Goal: Task Accomplishment & Management: Manage account settings

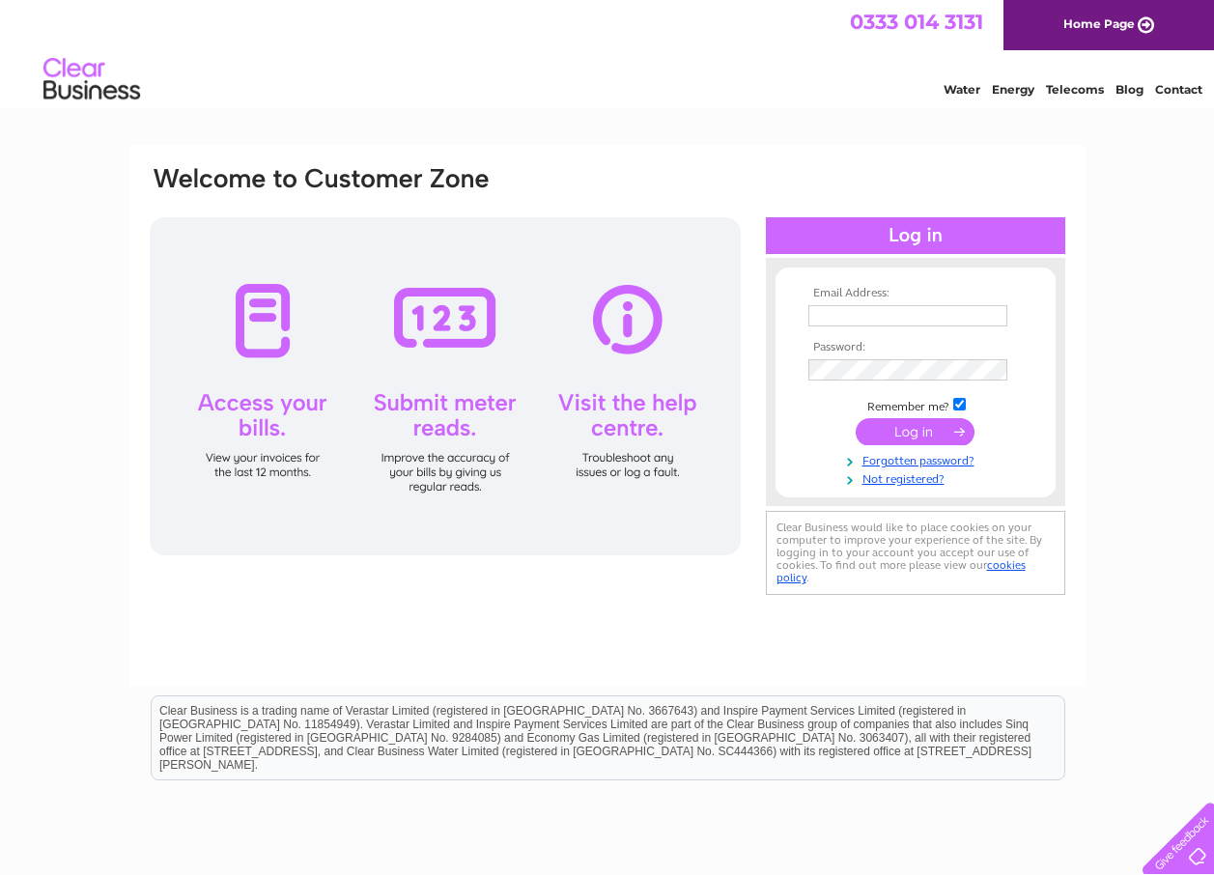
type input "[EMAIL_ADDRESS][DOMAIN_NAME]"
click at [902, 440] on input "submit" at bounding box center [915, 431] width 119 height 27
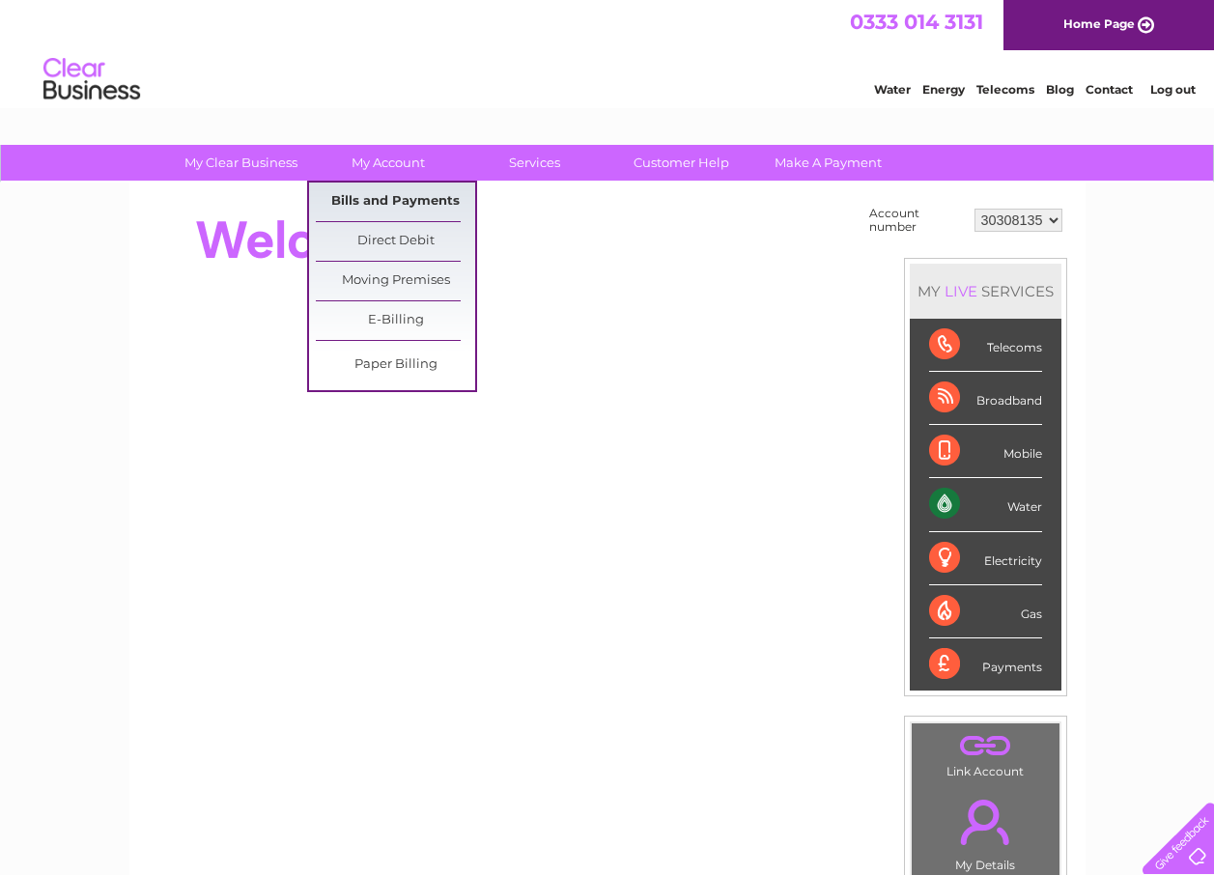
click at [391, 197] on link "Bills and Payments" at bounding box center [395, 202] width 159 height 39
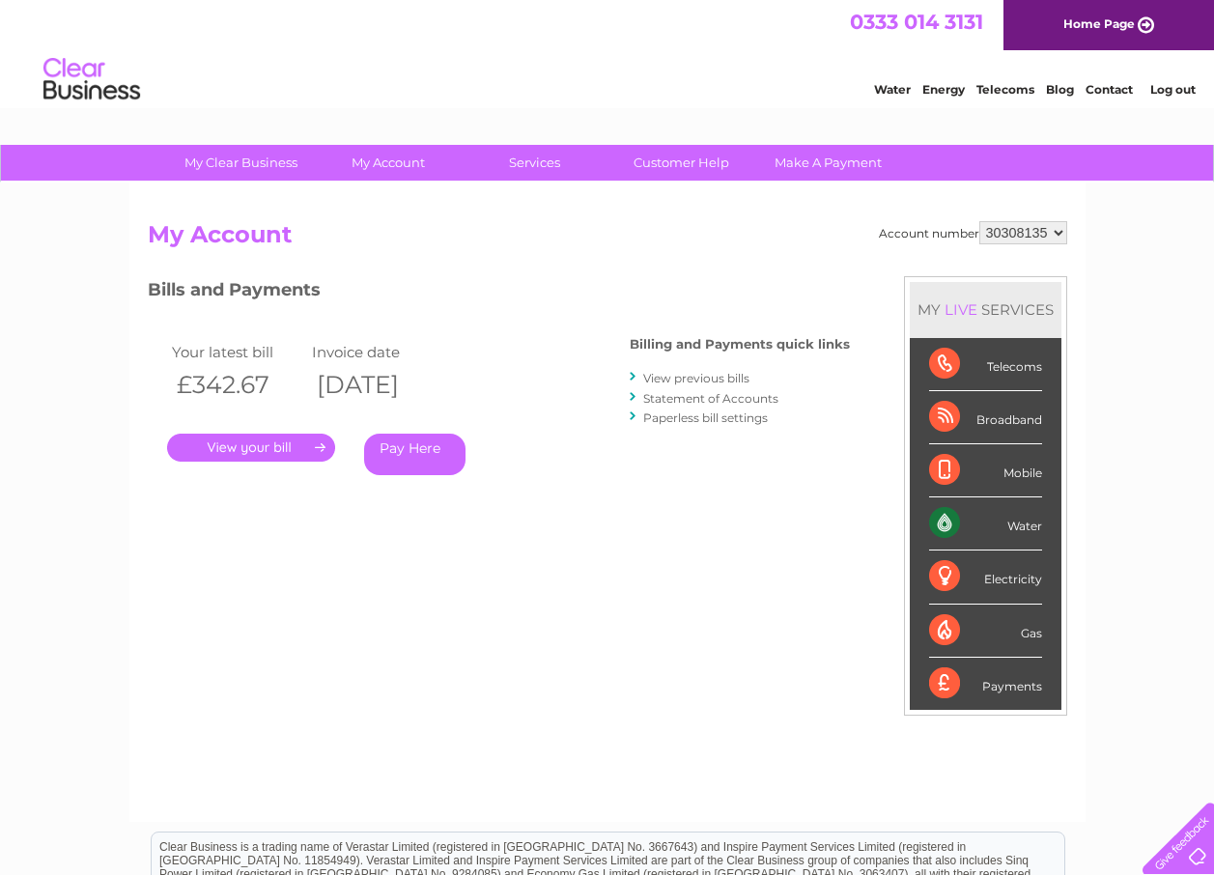
click at [274, 452] on link "." at bounding box center [251, 448] width 168 height 28
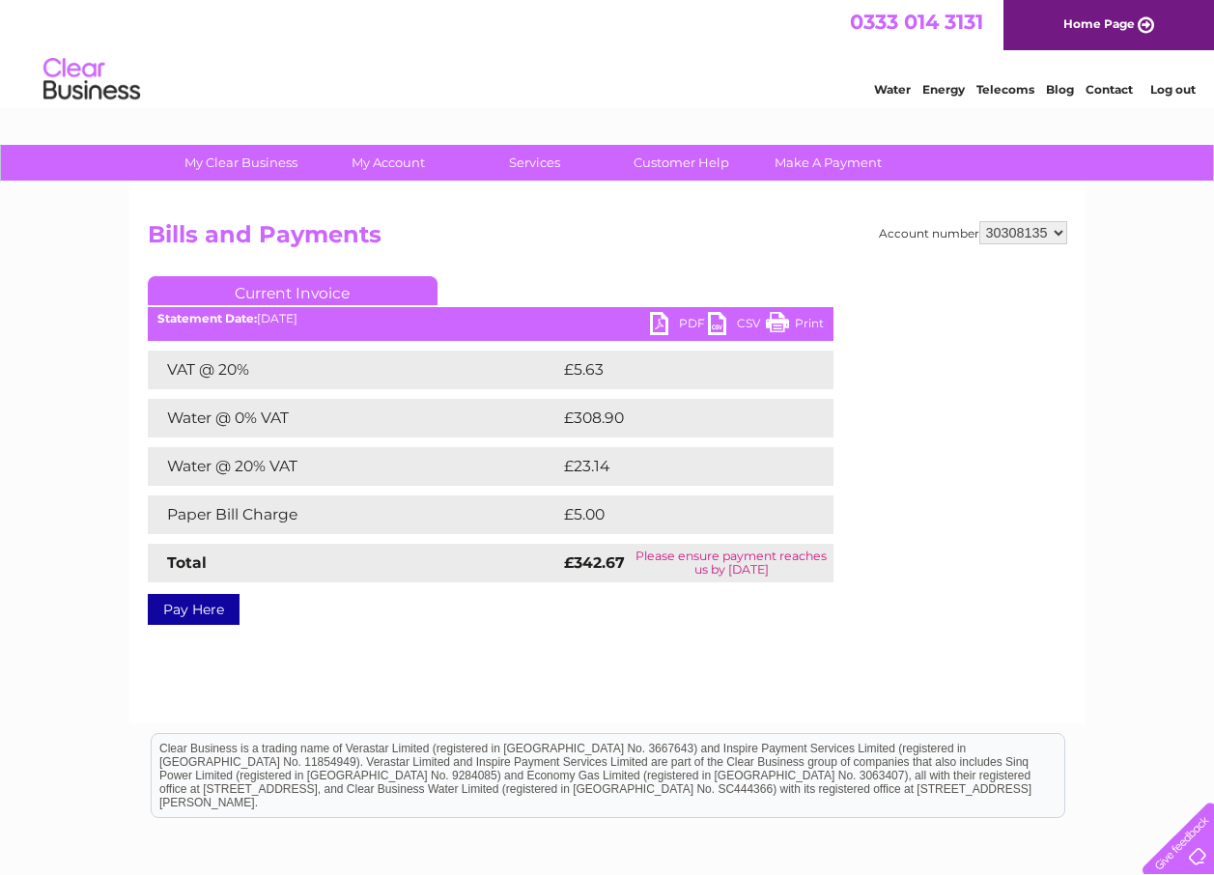
click at [662, 325] on link "PDF" at bounding box center [679, 326] width 58 height 28
